Goal: Task Accomplishment & Management: Use online tool/utility

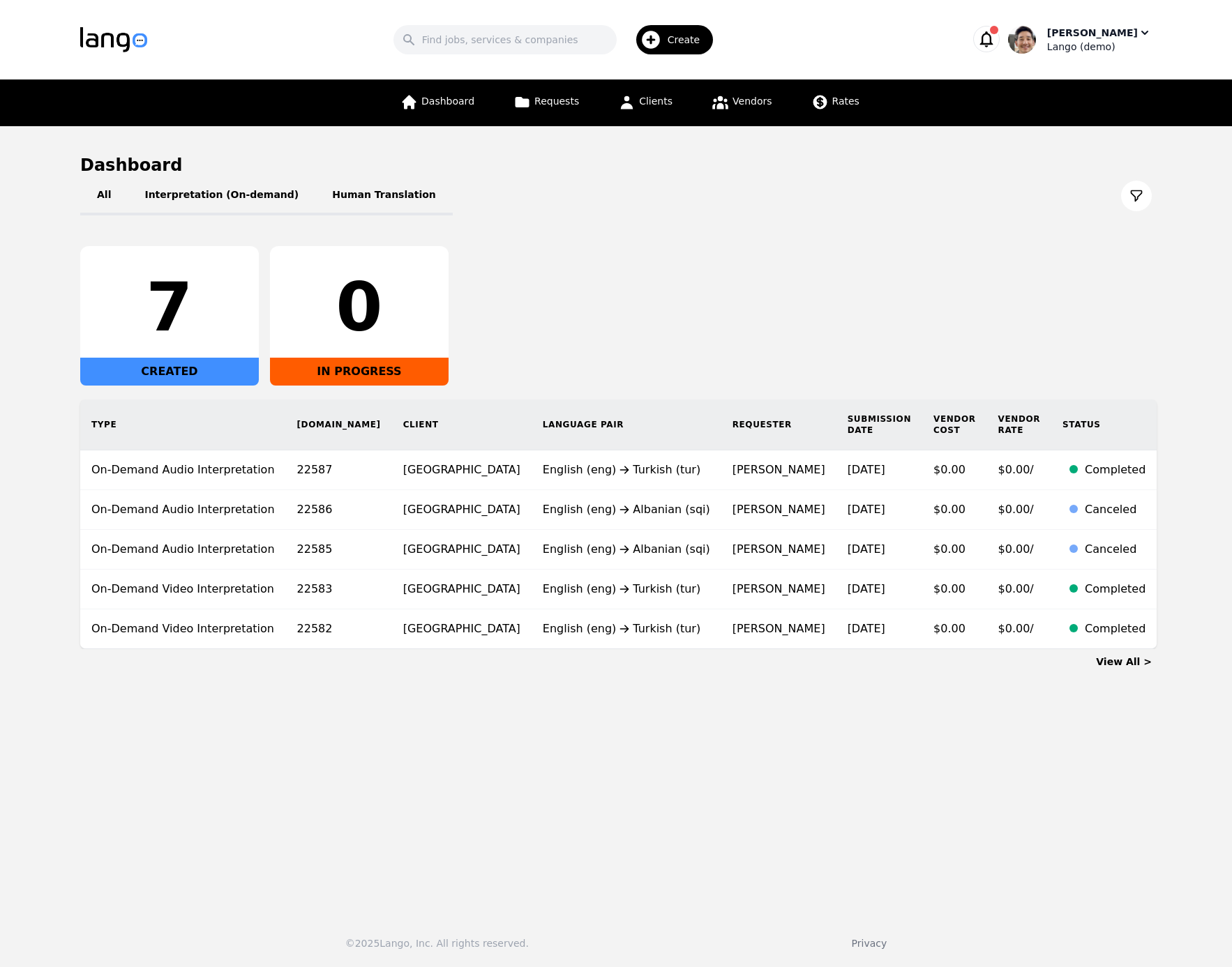
click at [1110, 44] on div "Lango (demo)" at bounding box center [1099, 47] width 105 height 14
click at [1078, 92] on p "Settings" at bounding box center [1063, 86] width 40 height 14
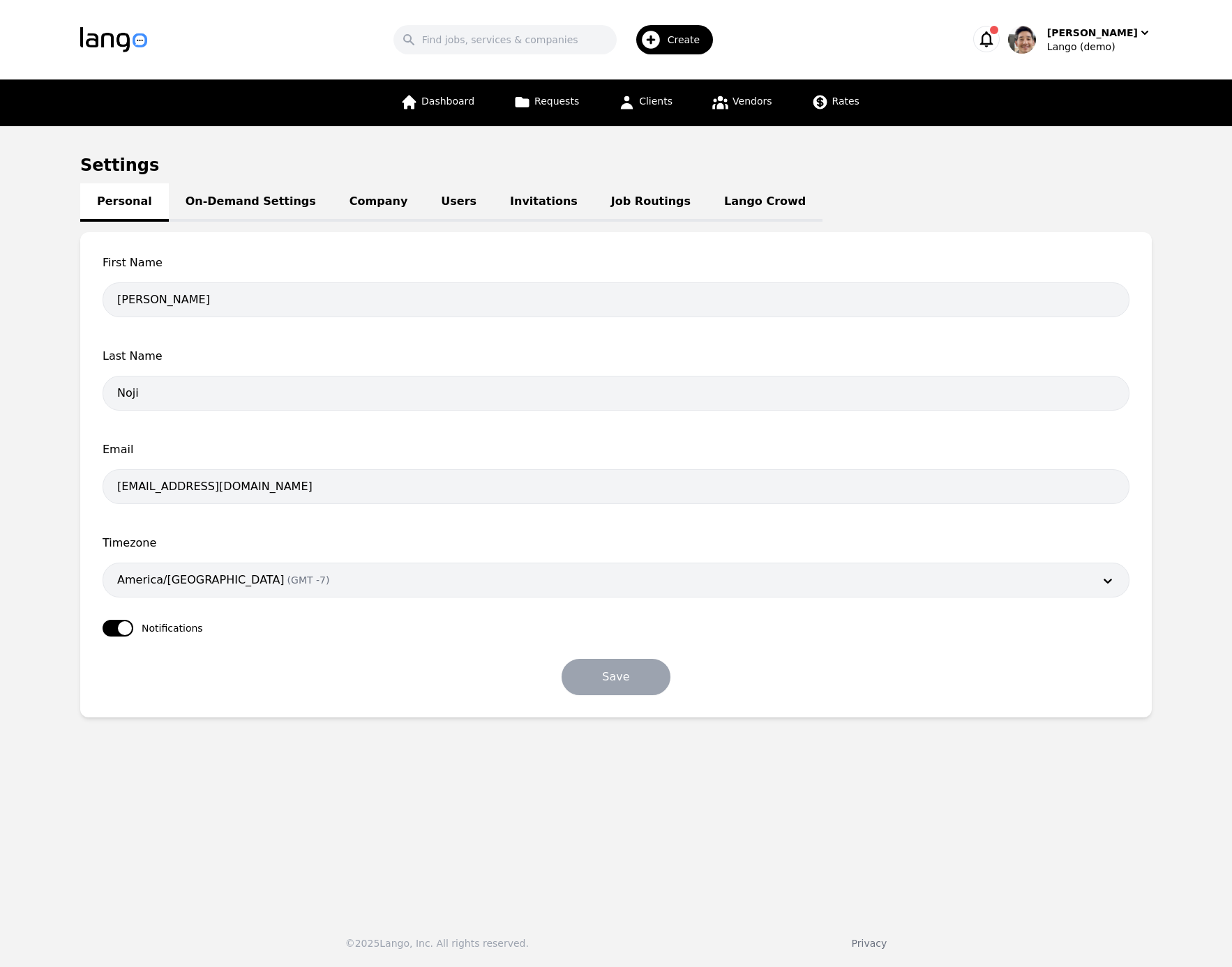
click at [431, 212] on link "Users" at bounding box center [458, 202] width 69 height 38
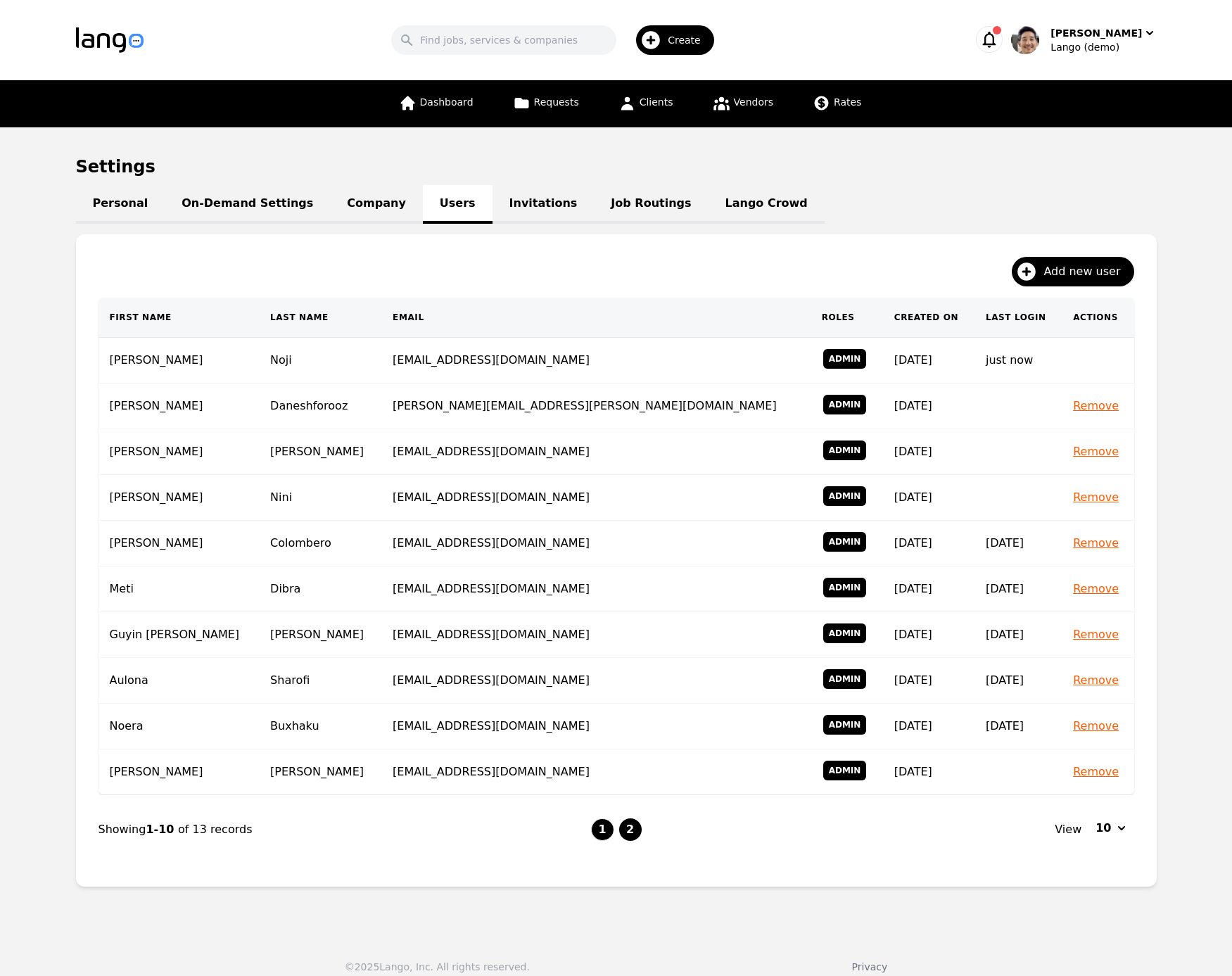
click at [634, 832] on button "2" at bounding box center [630, 829] width 23 height 23
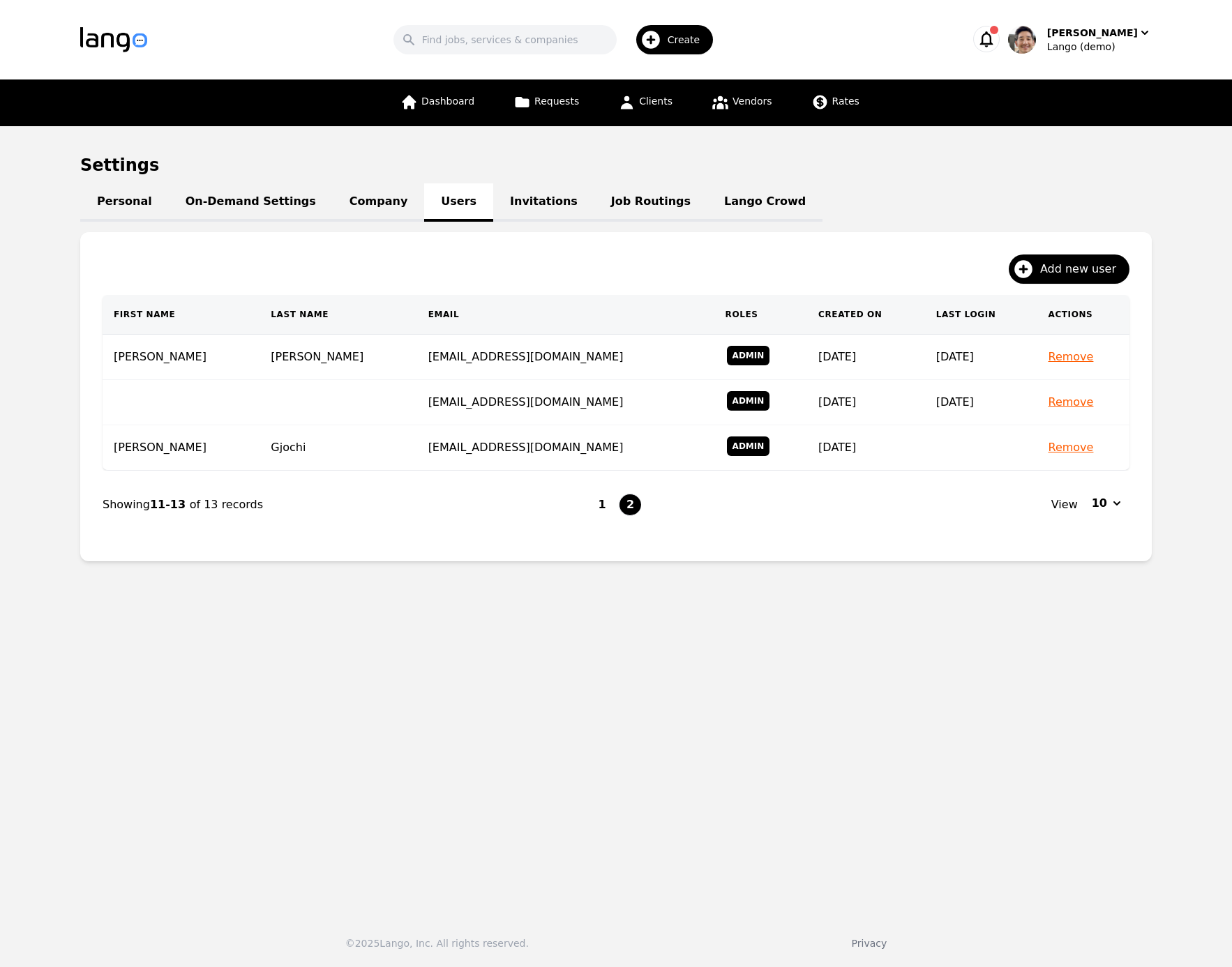
click at [741, 834] on main "Settings Personal On-Demand Settings Company Users Invitations Job Routings Lan…" at bounding box center [616, 514] width 1232 height 777
click at [1122, 31] on div "[PERSON_NAME]" at bounding box center [1092, 32] width 91 height 14
click at [1102, 117] on p "Switch Company" at bounding box center [1084, 122] width 82 height 14
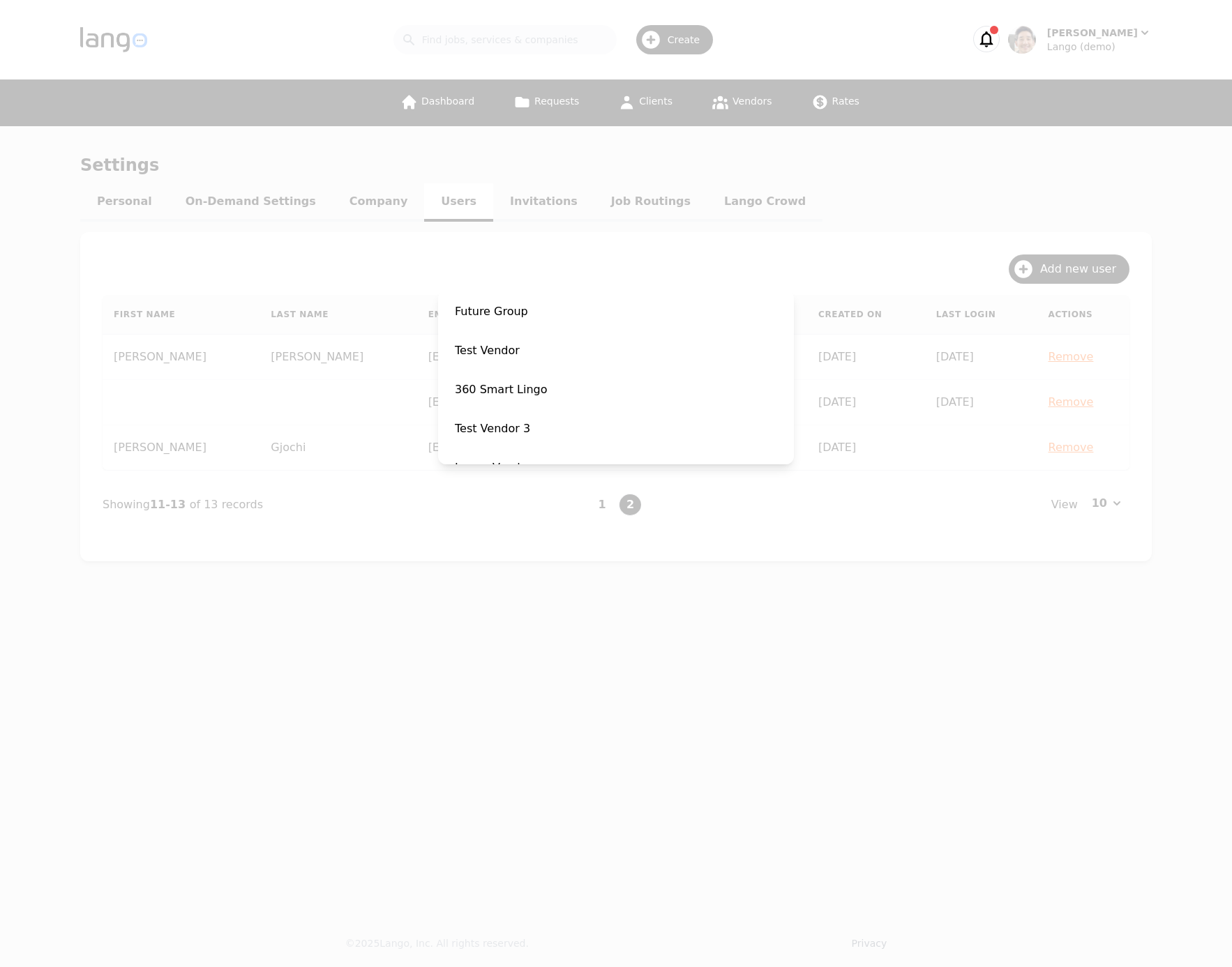
scroll to position [219, 0]
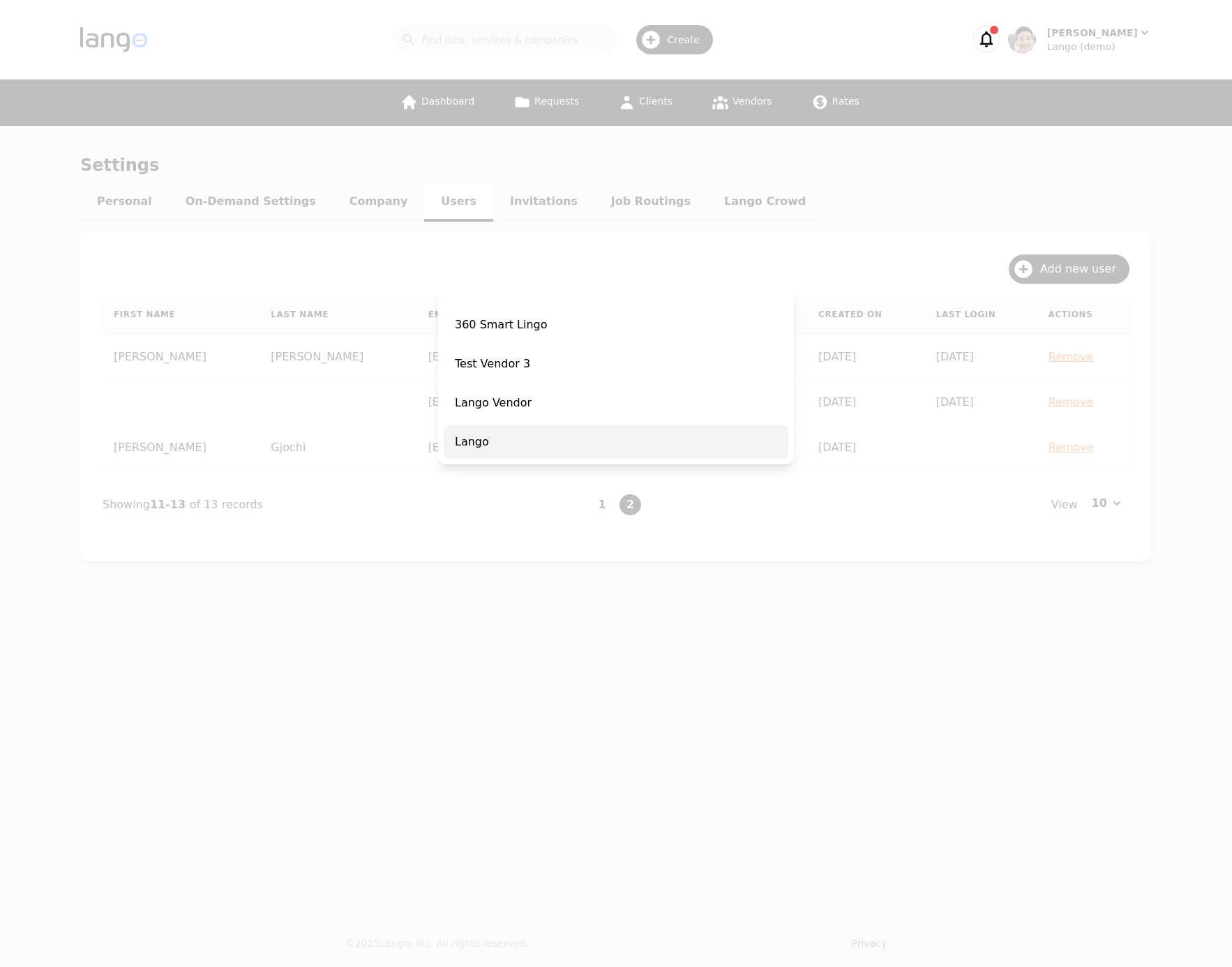
click at [658, 442] on span "Lango" at bounding box center [616, 442] width 345 height 33
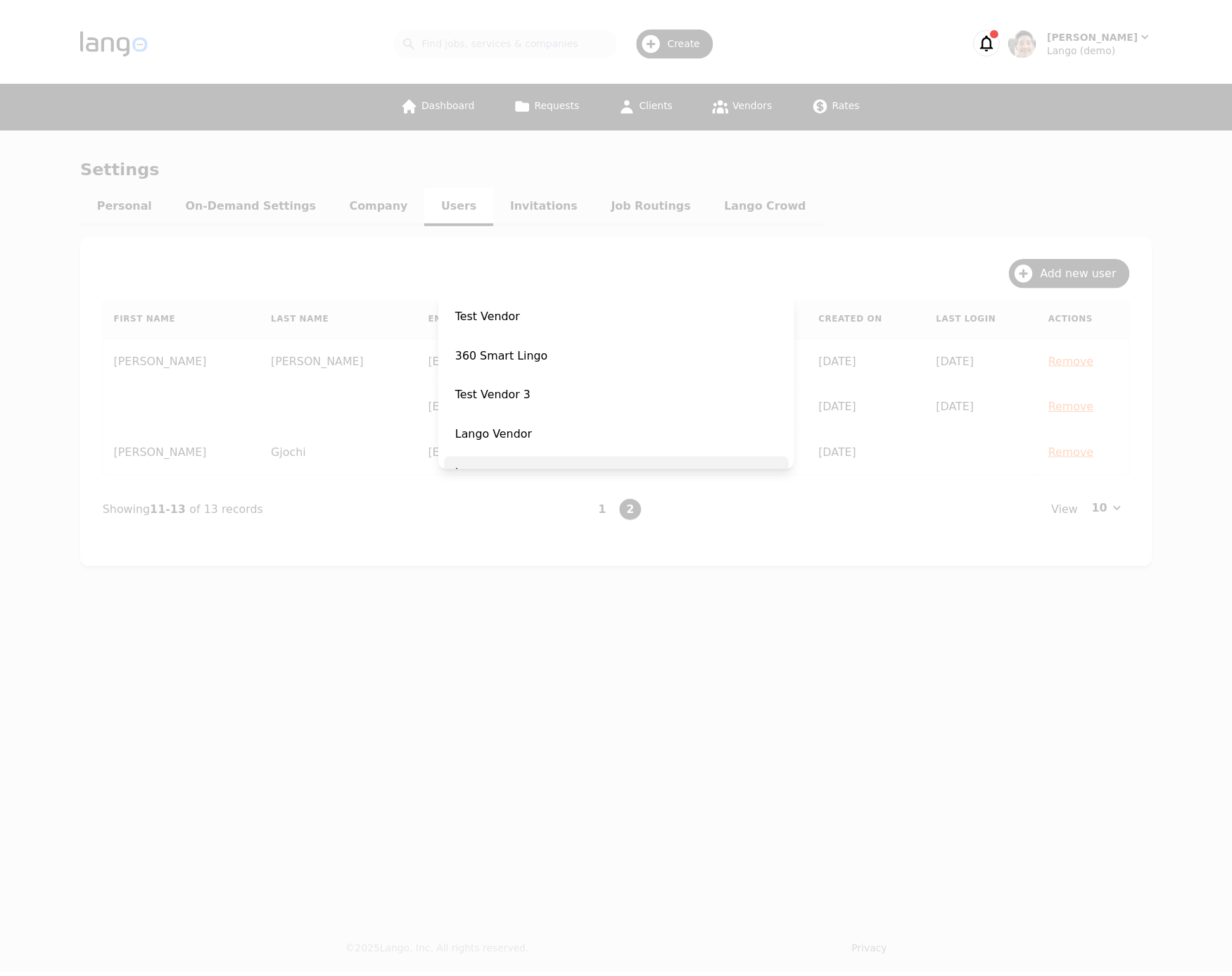
scroll to position [247, 0]
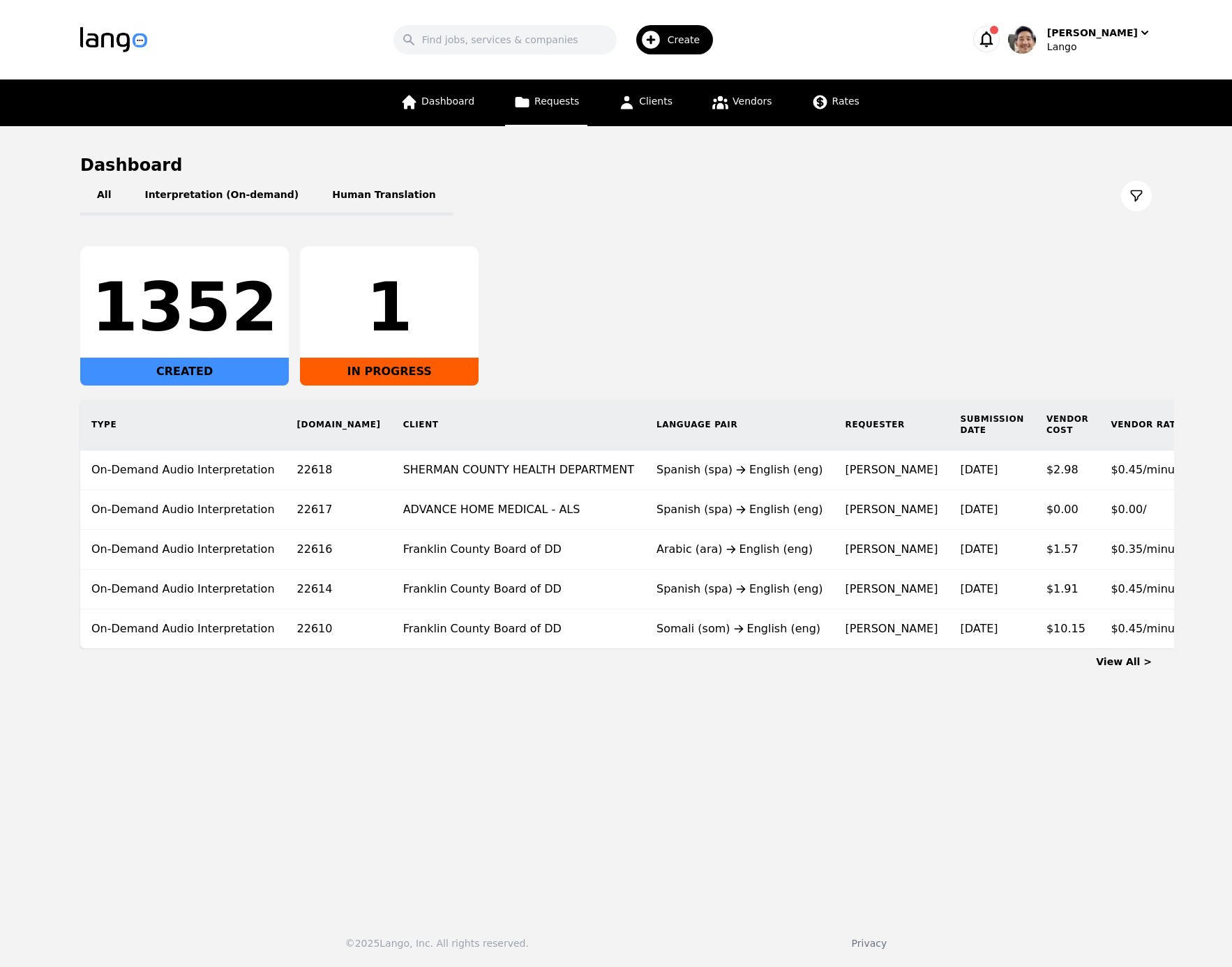
click at [548, 102] on span "Requests" at bounding box center [557, 101] width 45 height 11
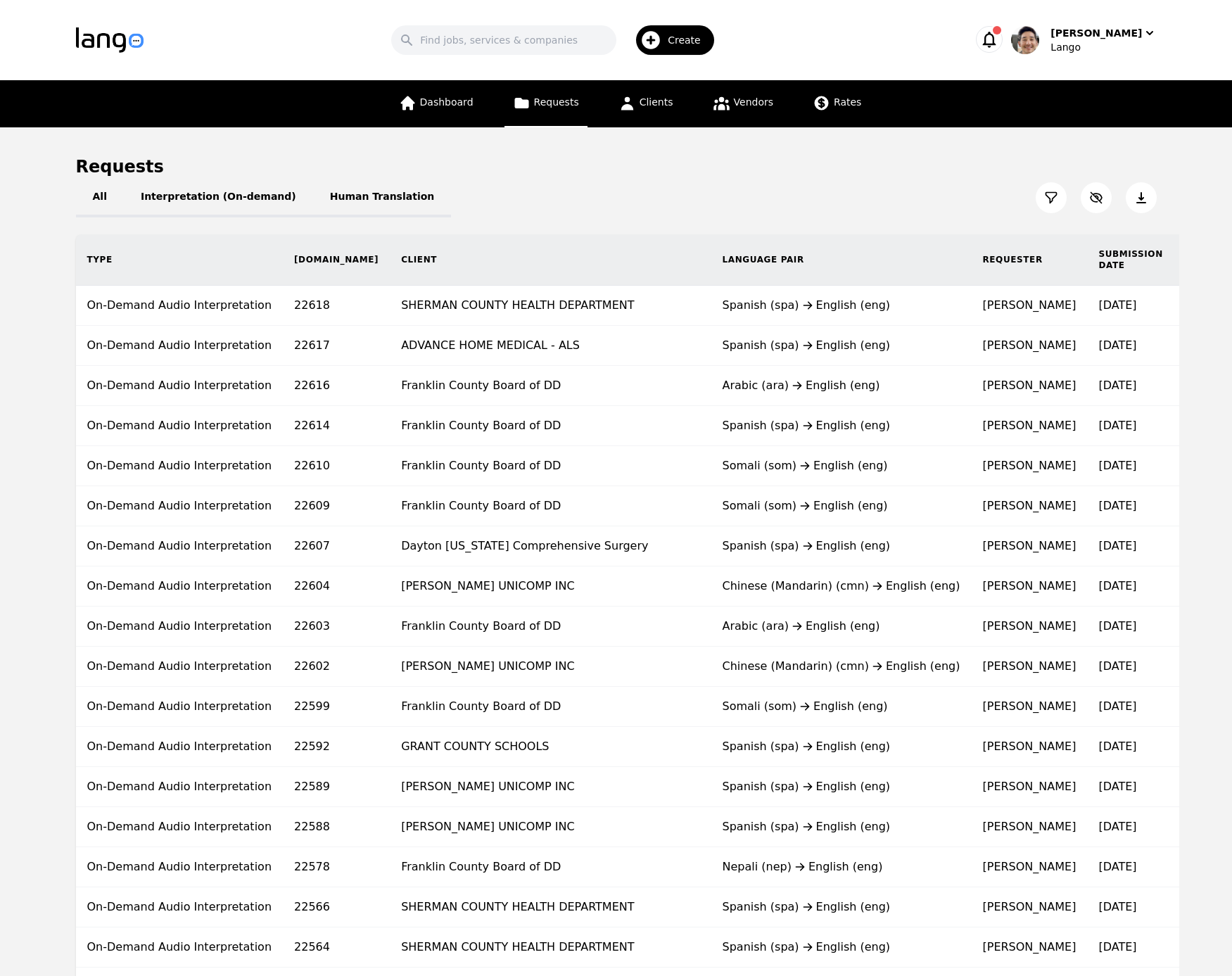
click at [1055, 205] on button at bounding box center [1051, 197] width 31 height 31
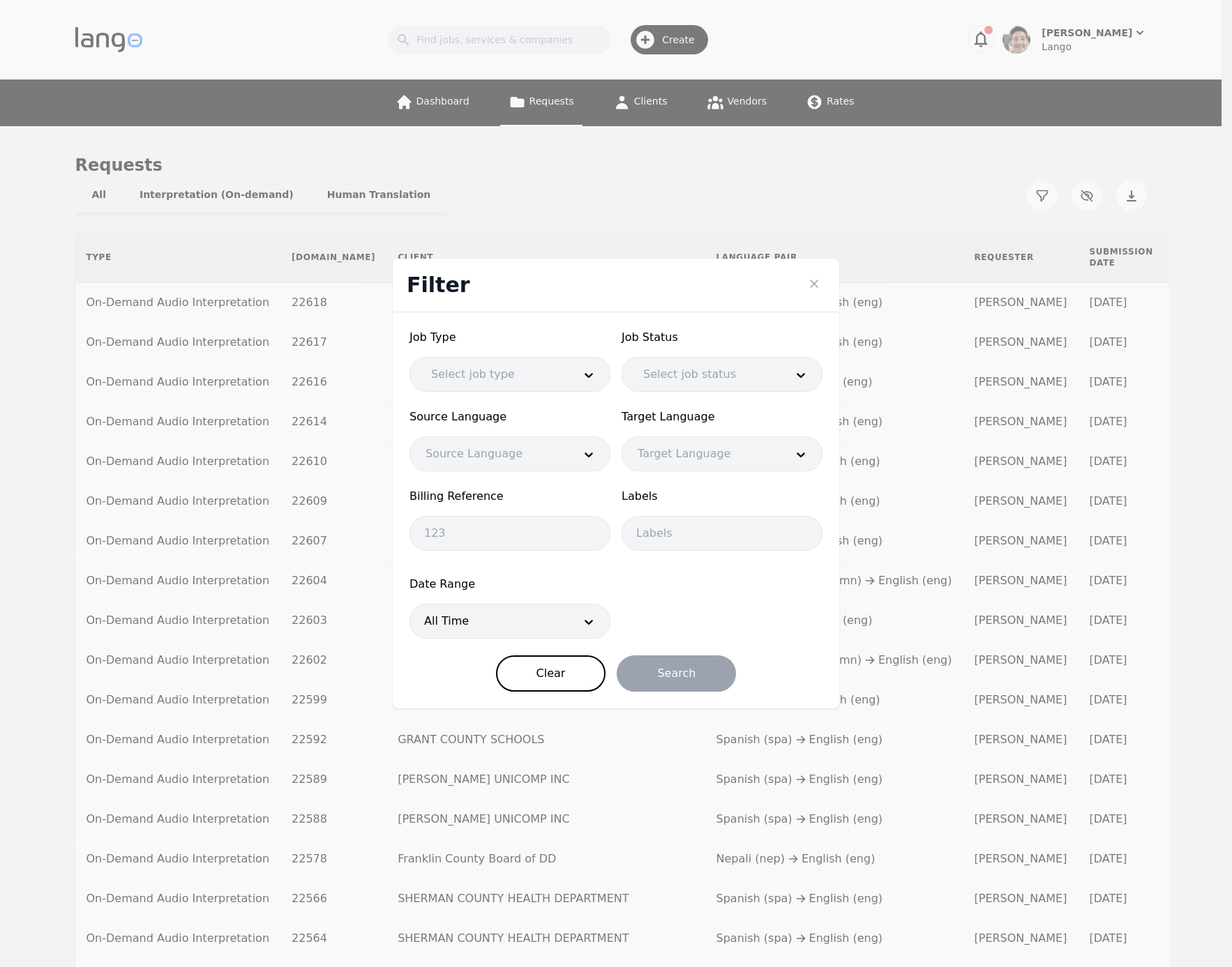
click at [735, 370] on div at bounding box center [704, 374] width 152 height 33
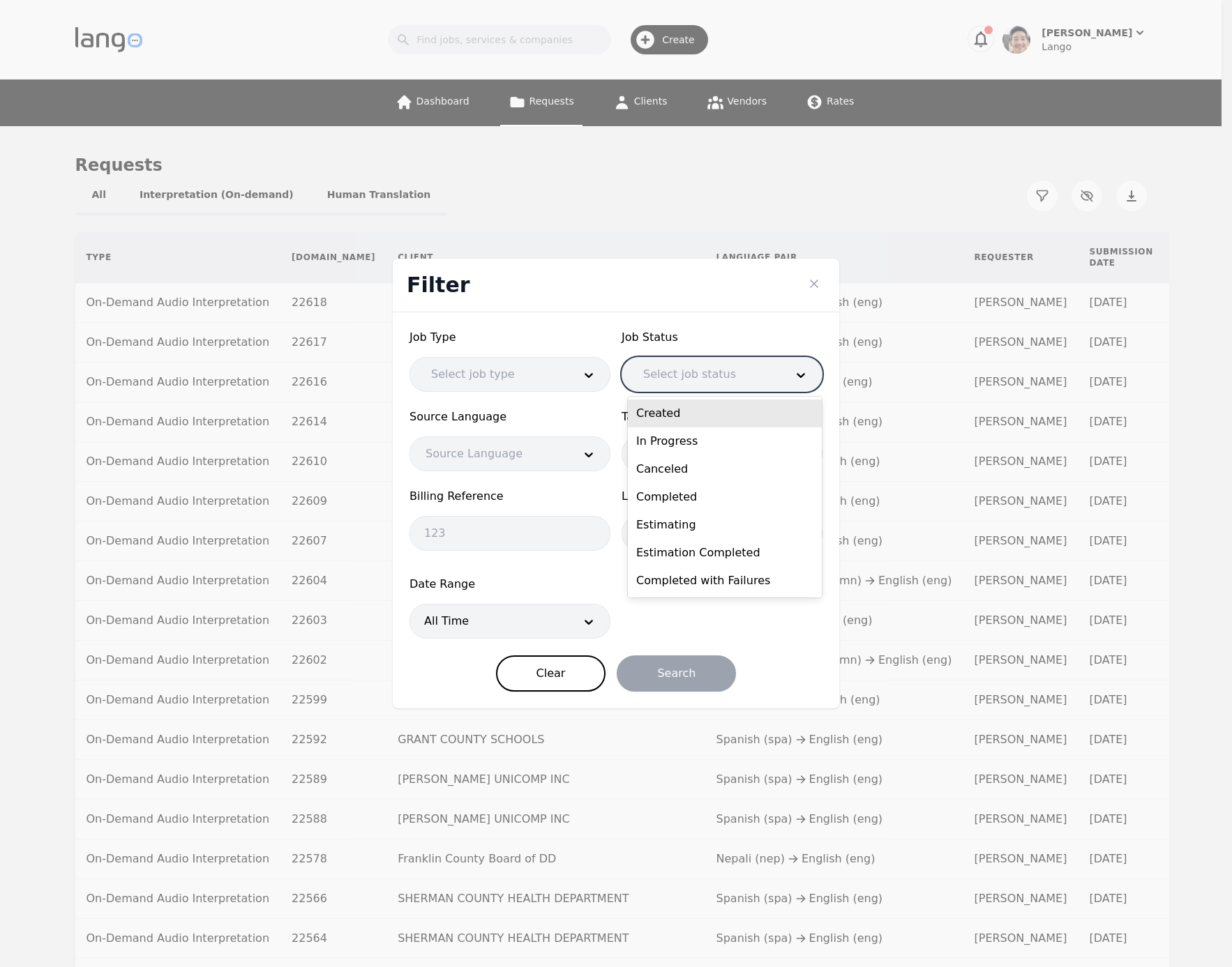
click at [736, 282] on div "Filter" at bounding box center [616, 285] width 446 height 54
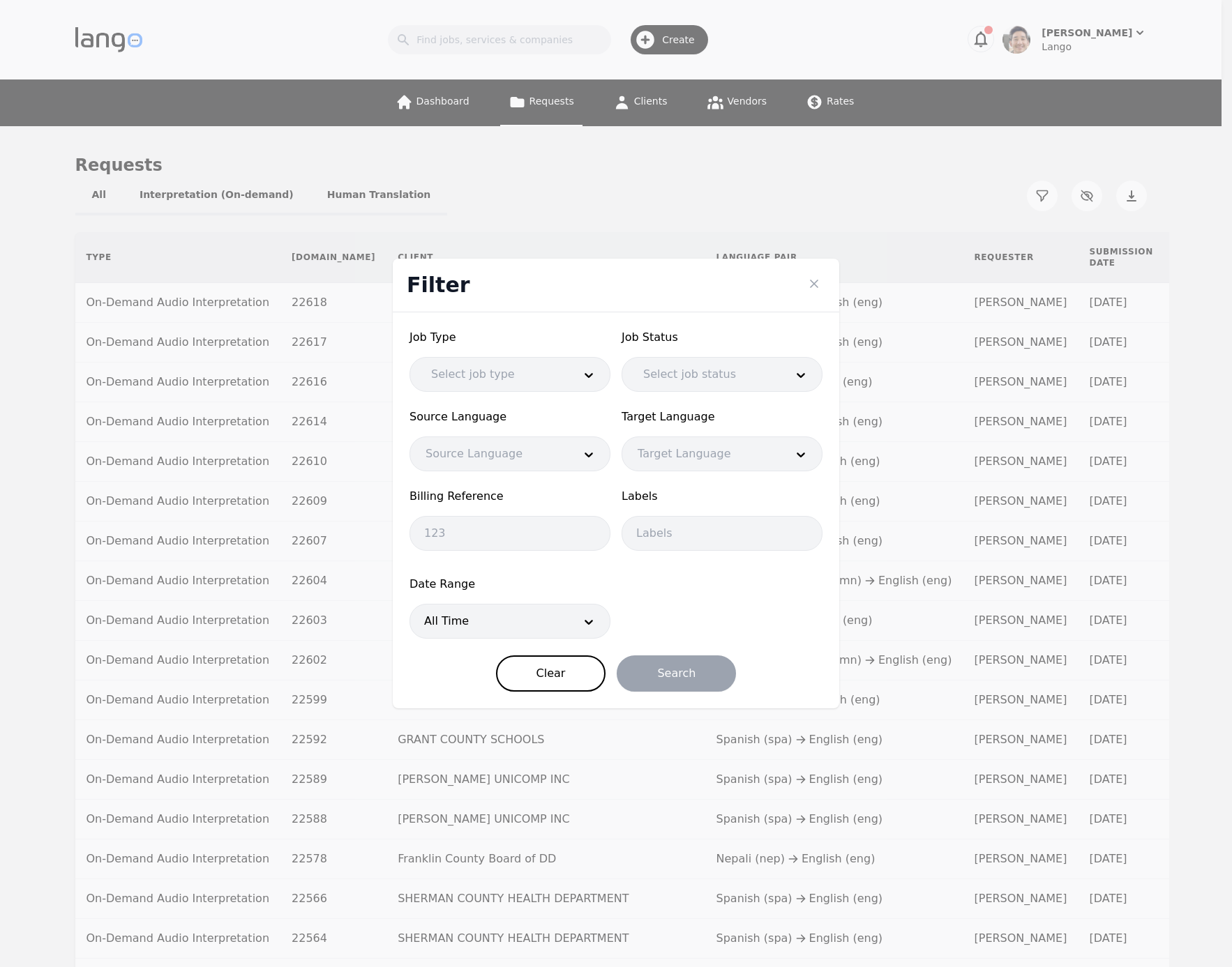
click at [487, 623] on div at bounding box center [489, 621] width 157 height 33
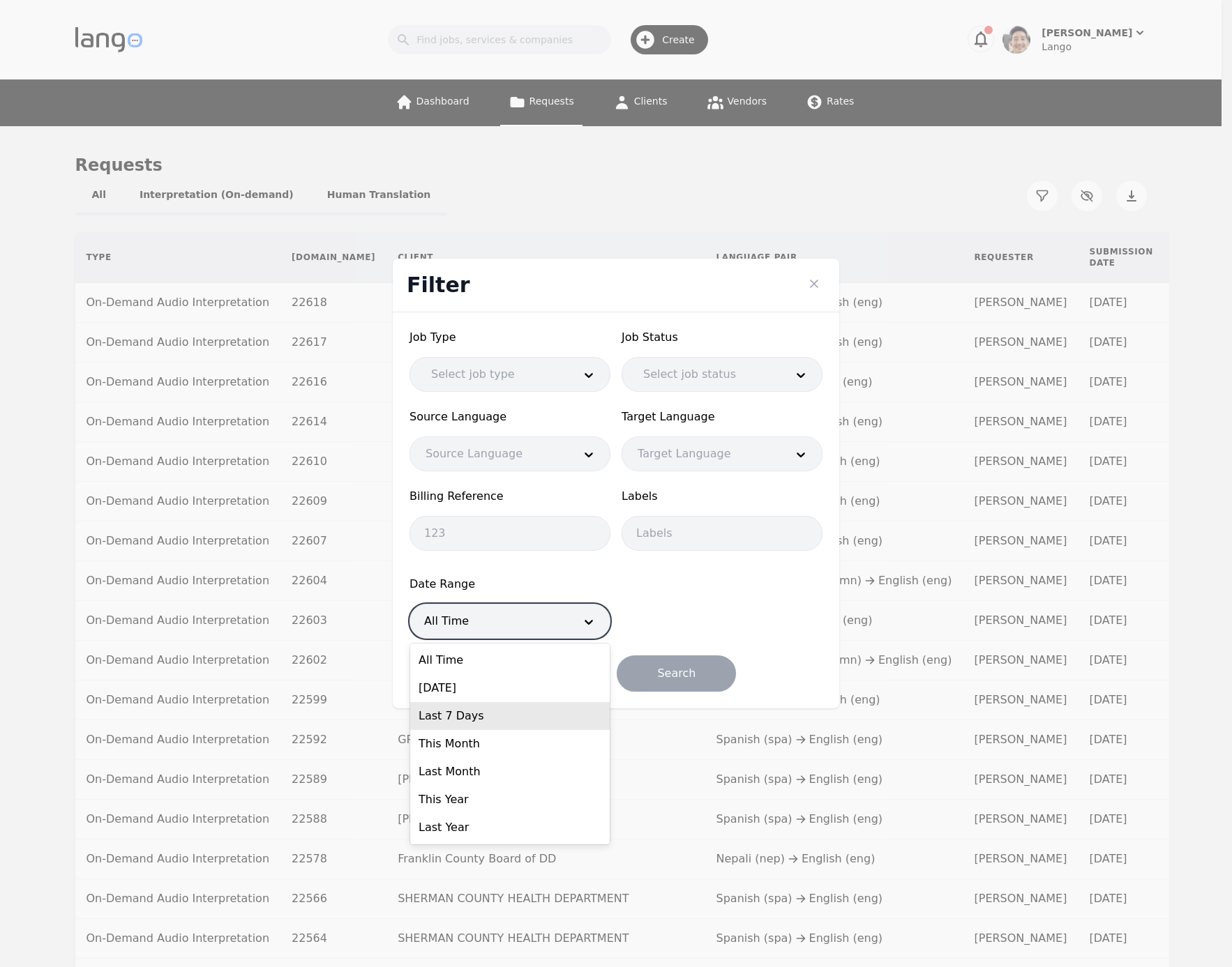
click at [480, 718] on div "Last 7 Days" at bounding box center [510, 716] width 199 height 28
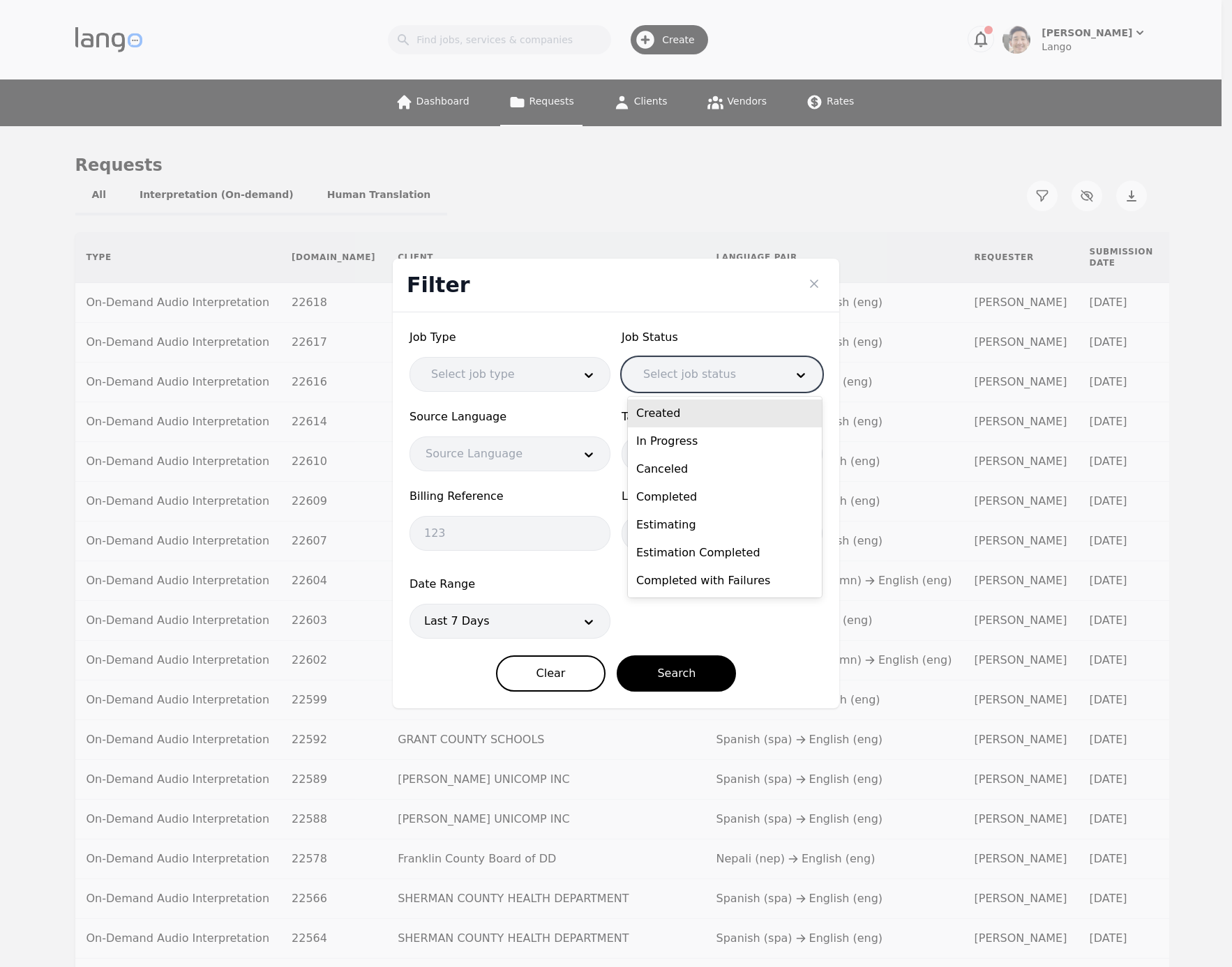
click at [690, 370] on div at bounding box center [704, 374] width 152 height 33
click at [701, 477] on div "Canceled" at bounding box center [725, 469] width 194 height 28
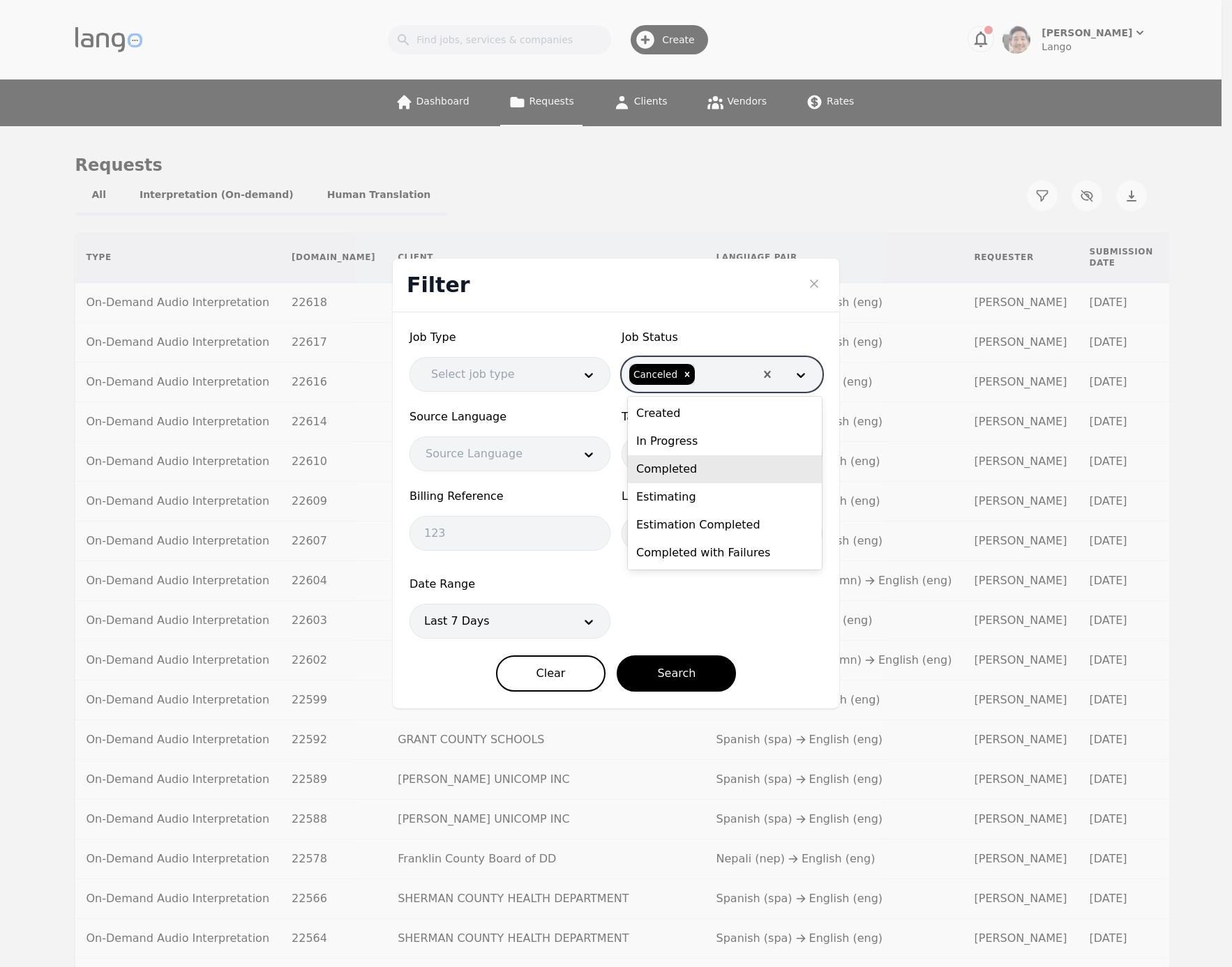
click at [697, 468] on div "Completed" at bounding box center [725, 469] width 194 height 28
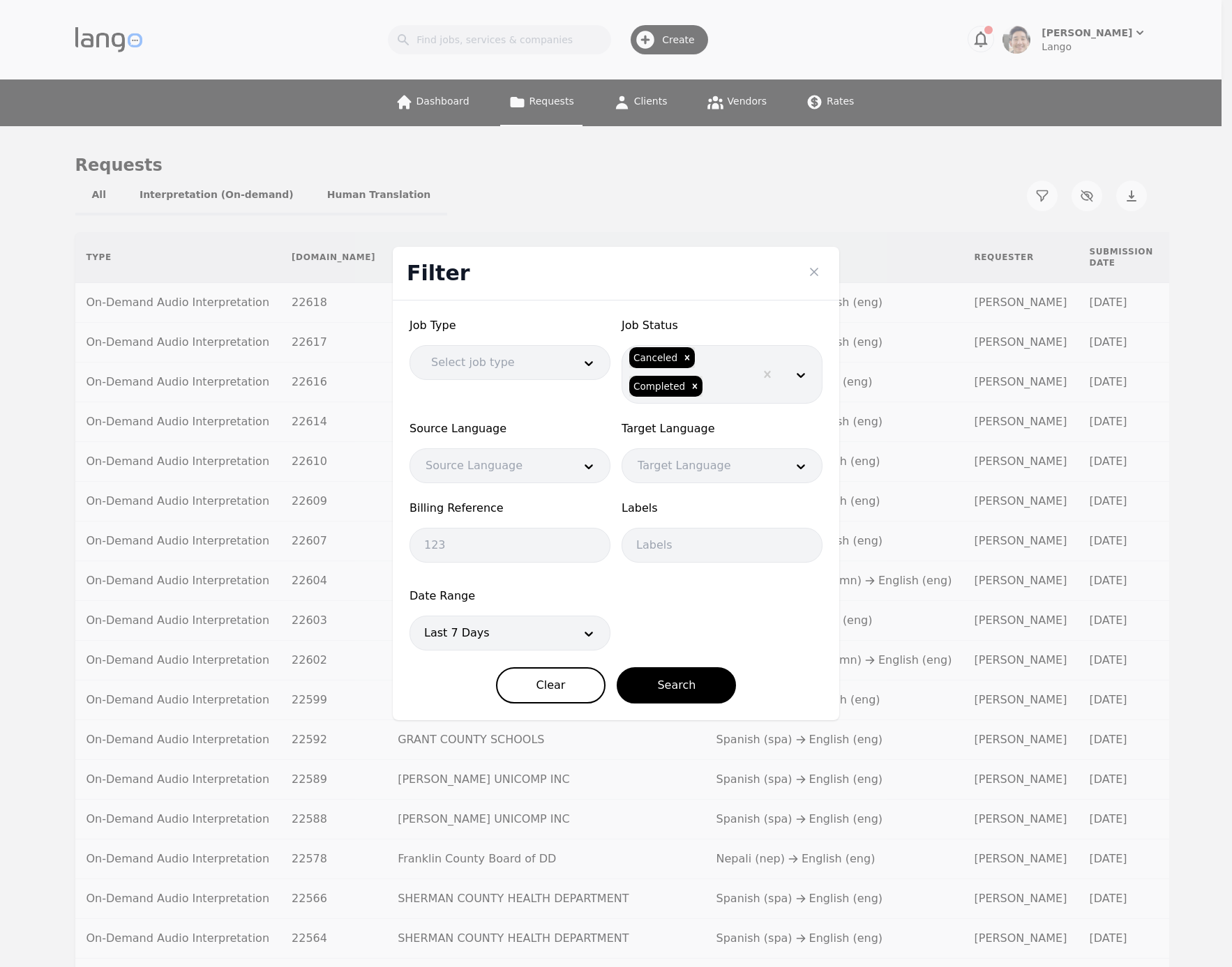
click at [722, 607] on form "Job Type Select job type Job Status Canceled Completed Source Language Source L…" at bounding box center [616, 511] width 413 height 387
click at [666, 695] on button "Search" at bounding box center [676, 685] width 119 height 36
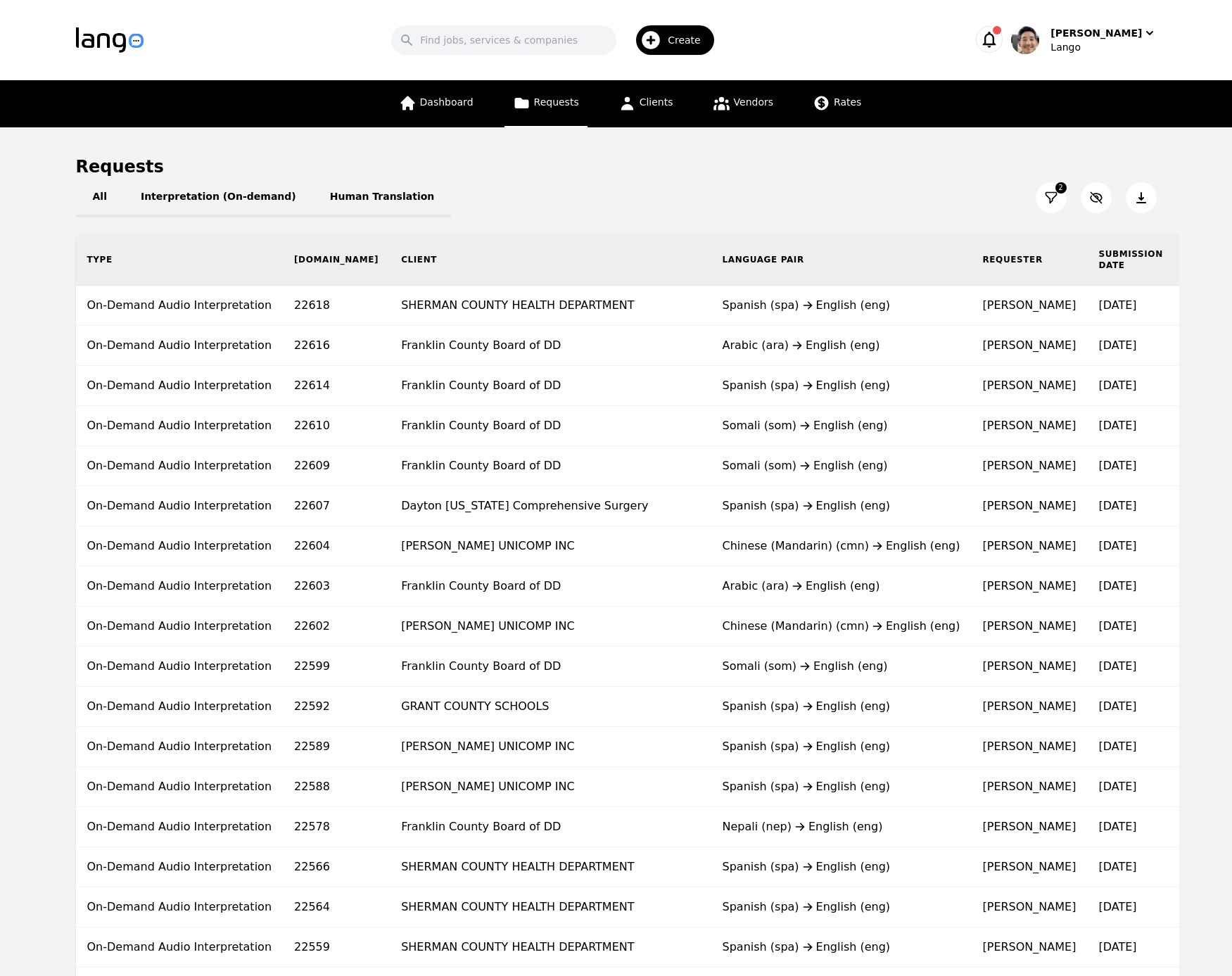
click at [1136, 196] on icon at bounding box center [1141, 198] width 14 height 14
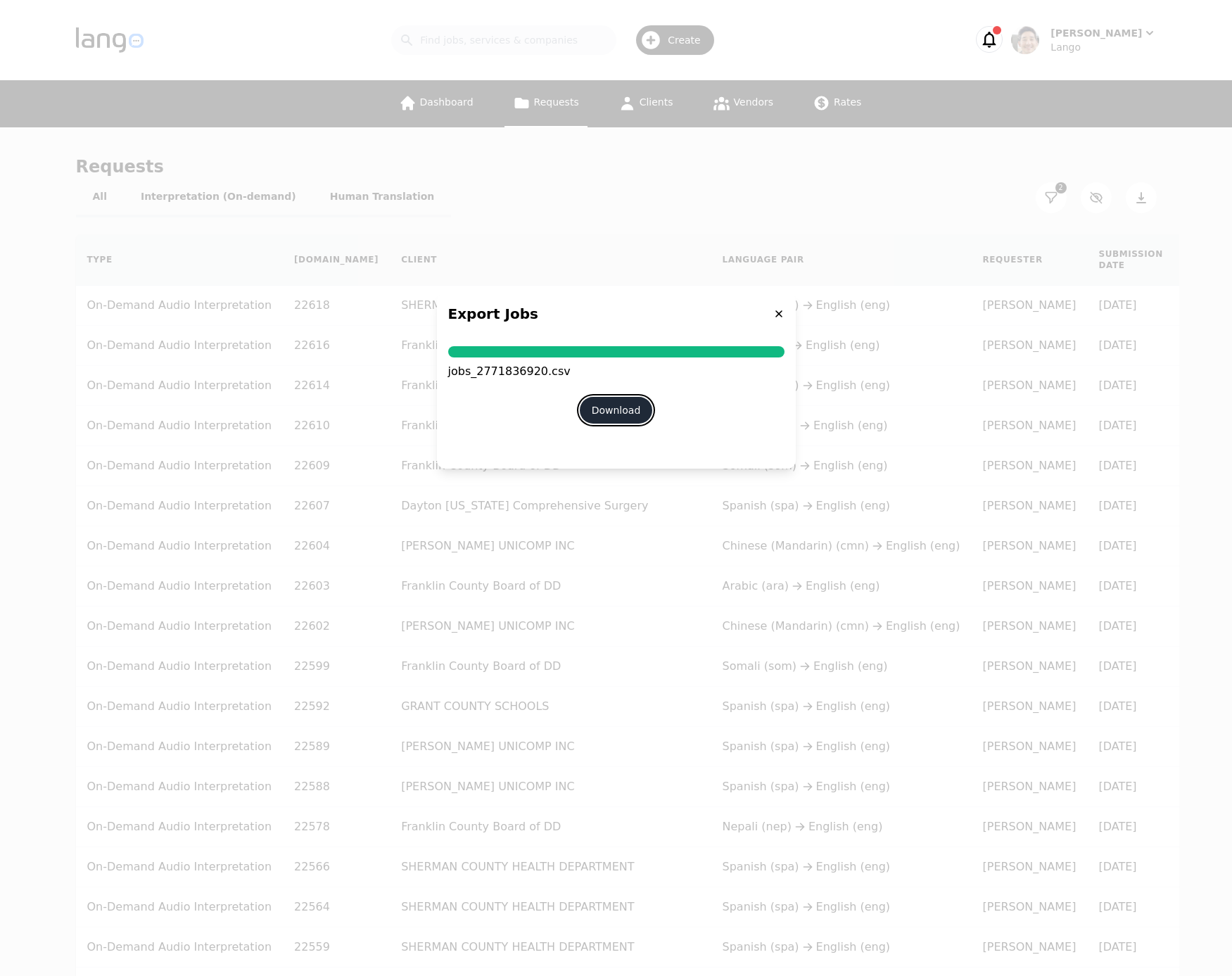
click at [622, 413] on button "Download" at bounding box center [616, 410] width 73 height 27
click at [780, 316] on icon at bounding box center [779, 314] width 11 height 11
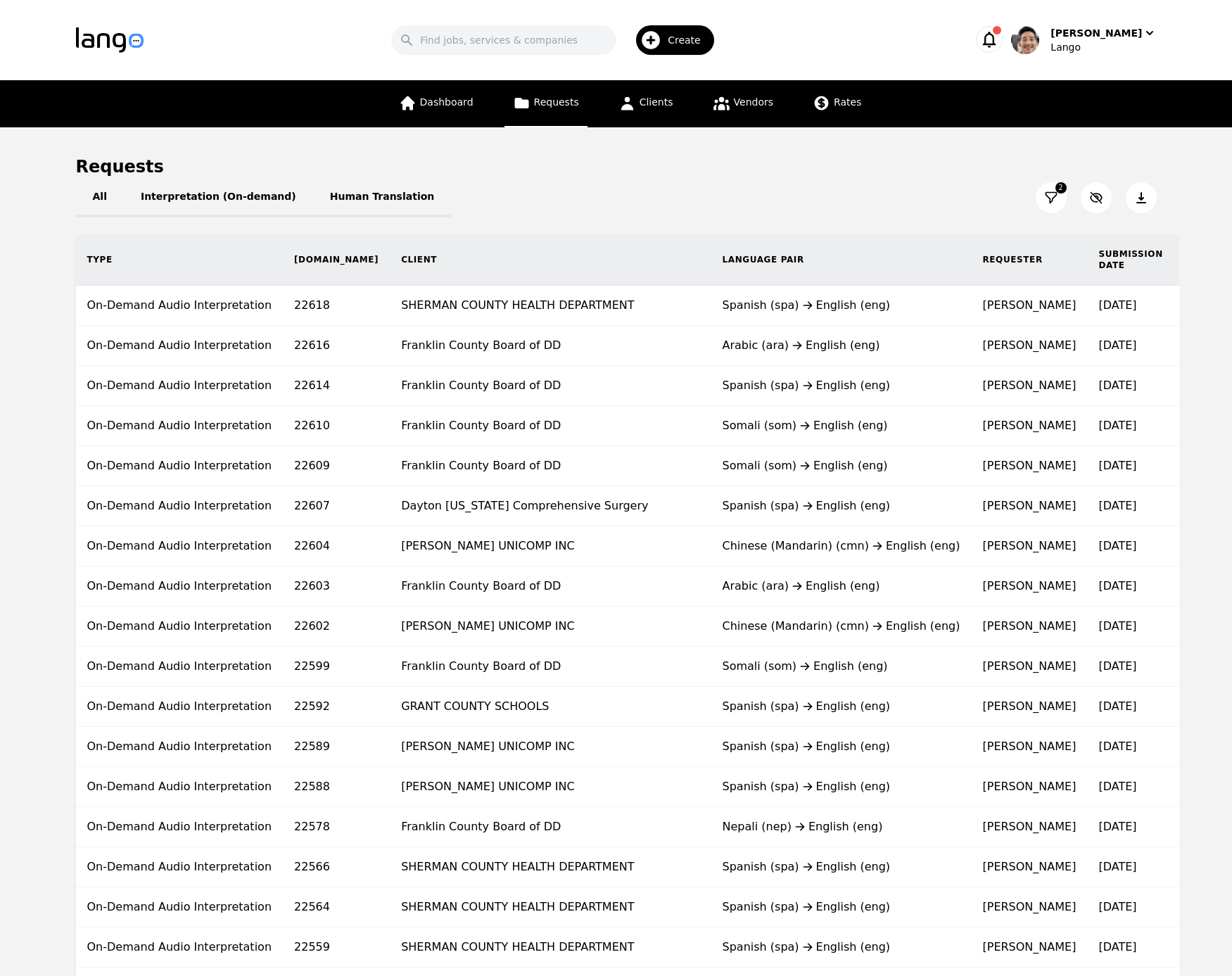
click at [1053, 200] on icon at bounding box center [1052, 198] width 14 height 14
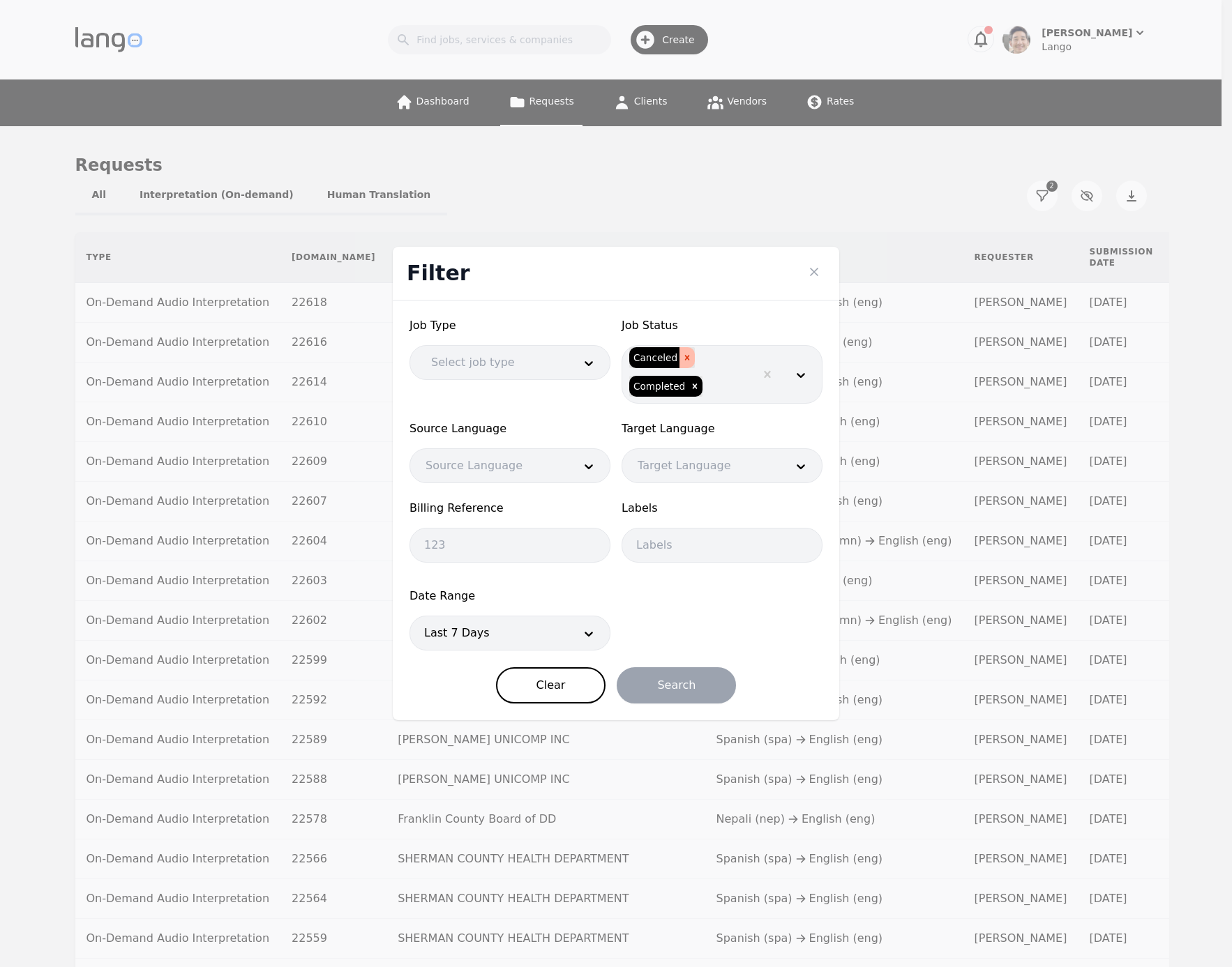
click at [691, 357] on div "Remove Canceled" at bounding box center [688, 357] width 16 height 21
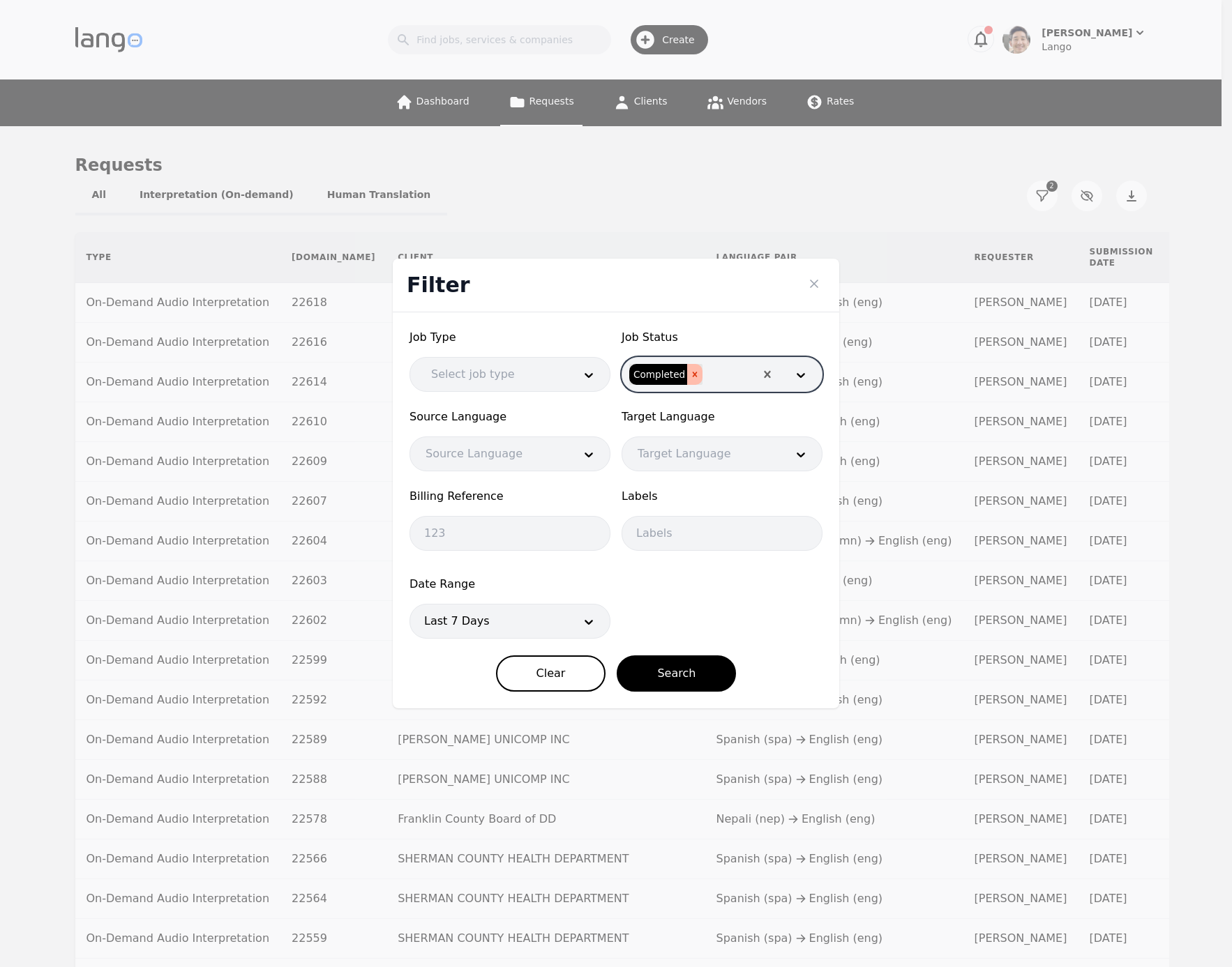
click at [691, 369] on icon "Remove Completed" at bounding box center [695, 374] width 10 height 10
click at [713, 662] on button "Search" at bounding box center [676, 673] width 119 height 36
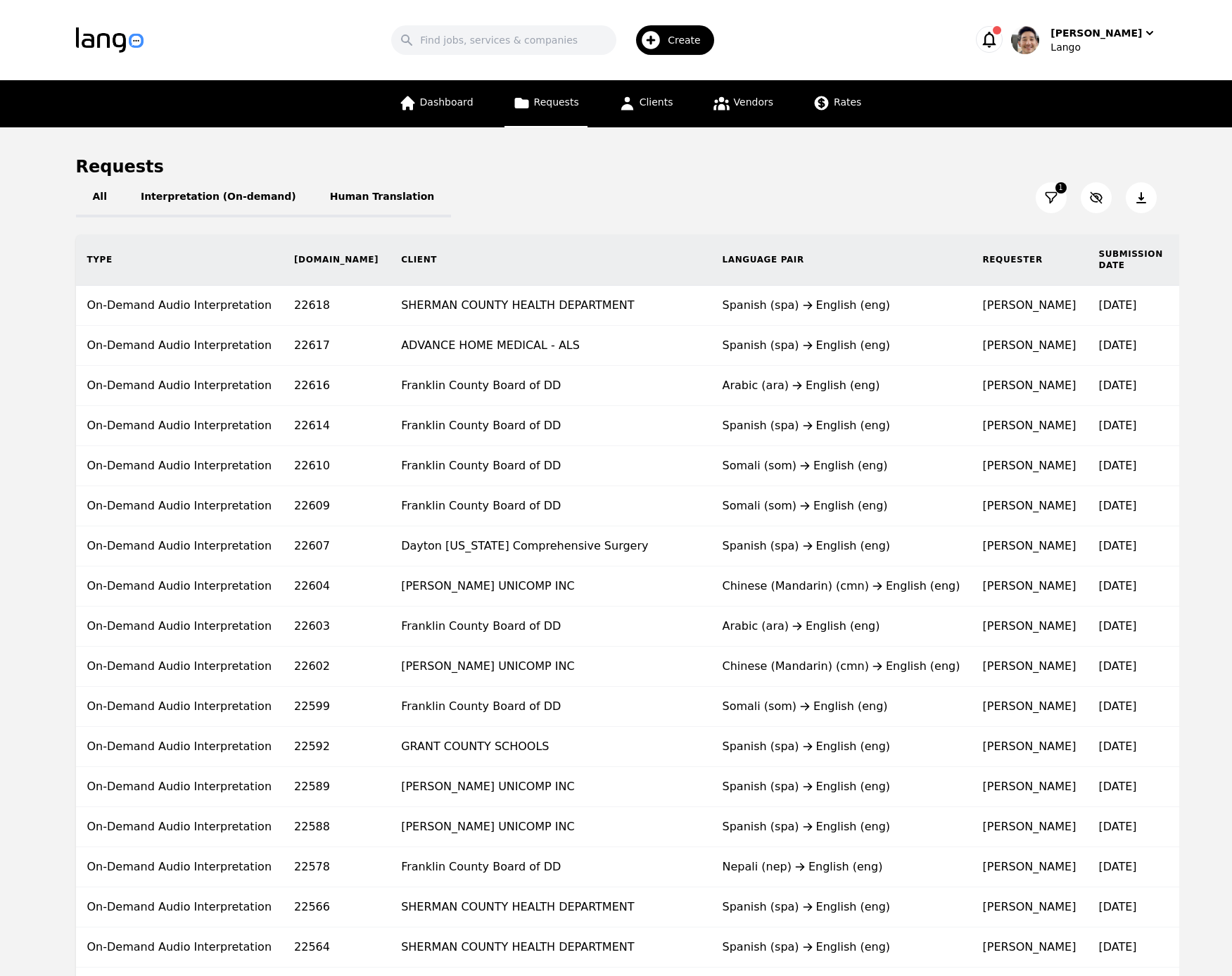
click at [1143, 203] on icon at bounding box center [1141, 197] width 10 height 11
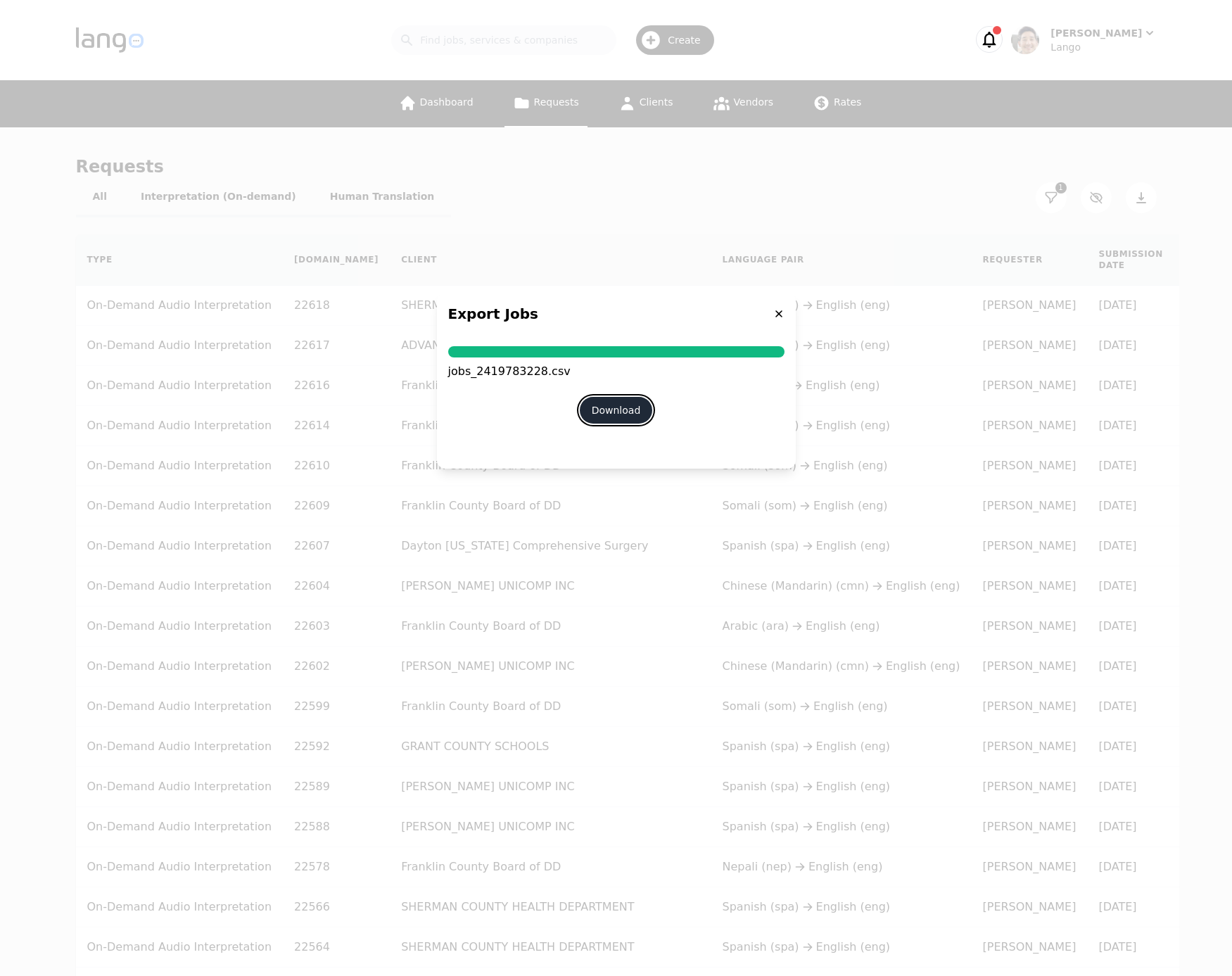
click at [599, 414] on button "Download" at bounding box center [616, 410] width 73 height 27
